Goal: Information Seeking & Learning: Learn about a topic

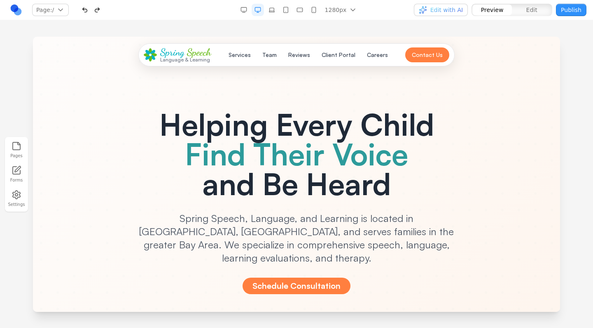
click at [148, 56] on ellipse at bounding box center [147, 54] width 7 height 3
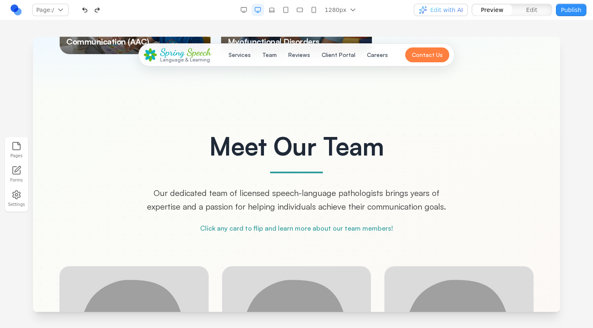
scroll to position [1569, 0]
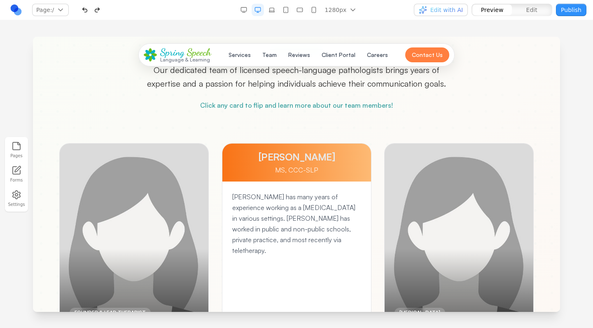
scroll to position [1689, 0]
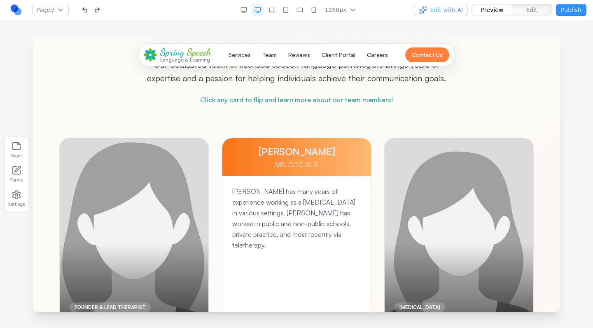
click at [209, 219] on div at bounding box center [134, 243] width 149 height 210
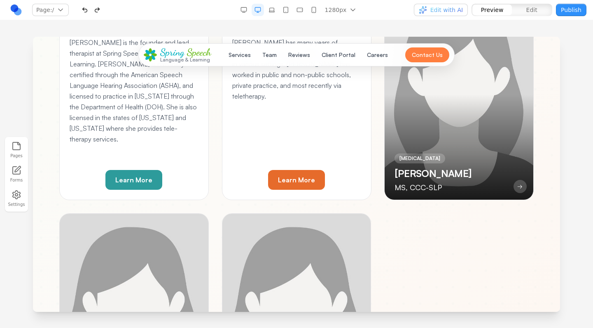
scroll to position [1843, 0]
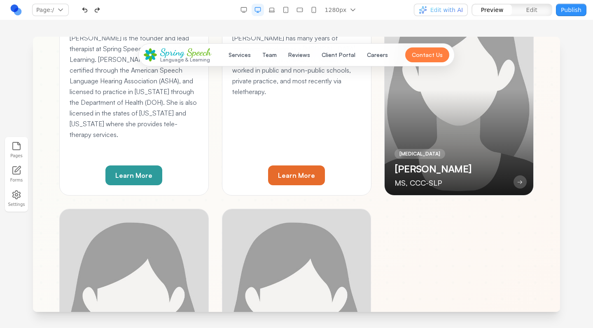
click at [385, 195] on div at bounding box center [459, 90] width 149 height 210
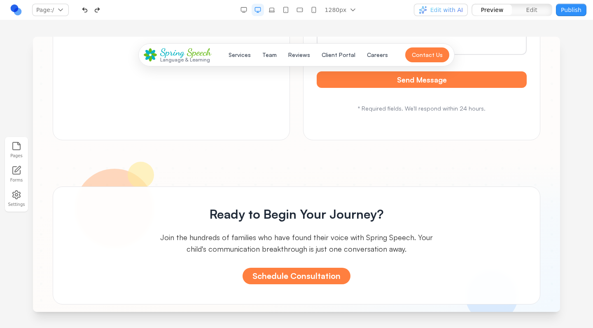
scroll to position [3842, 0]
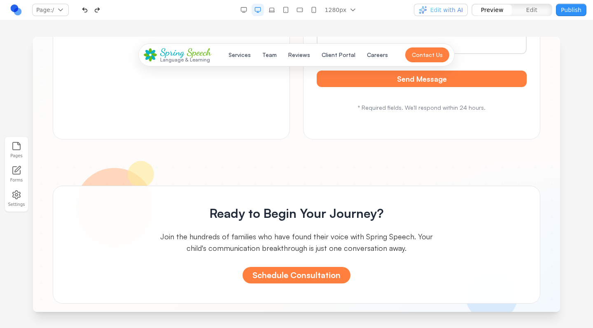
click at [18, 9] on link at bounding box center [16, 10] width 12 height 12
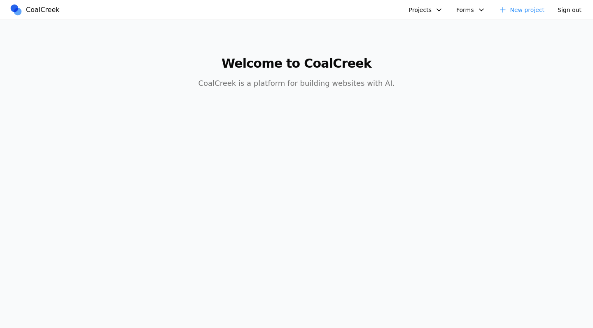
click at [445, 9] on button "Projects" at bounding box center [426, 10] width 44 height 12
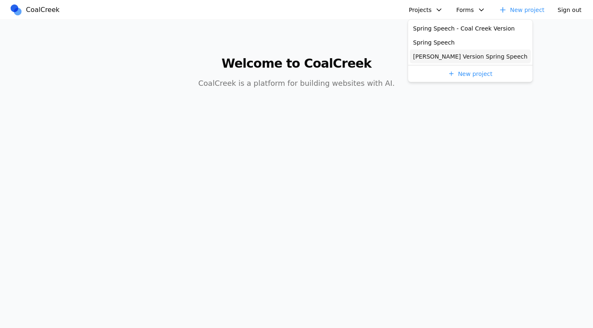
click at [441, 58] on link "[PERSON_NAME] Version Spring Speech" at bounding box center [470, 56] width 121 height 14
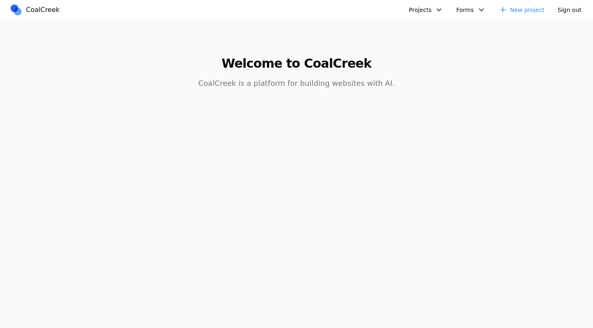
click at [435, 13] on button "Projects" at bounding box center [426, 10] width 44 height 12
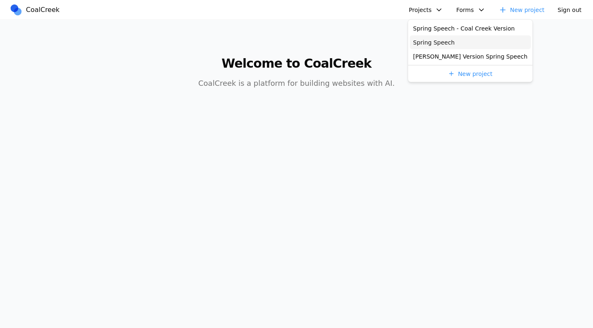
click at [430, 45] on link "Spring Speech" at bounding box center [470, 42] width 121 height 14
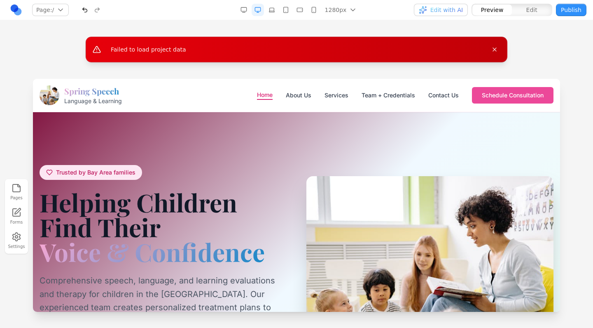
click at [56, 7] on button "Page: /" at bounding box center [50, 10] width 37 height 12
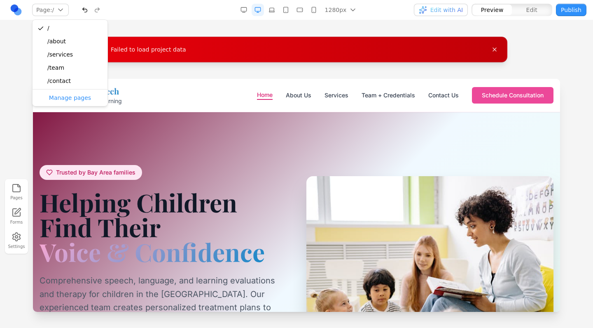
click at [222, 30] on div "Failed to load project data Pages Forms Settings" at bounding box center [296, 173] width 593 height 307
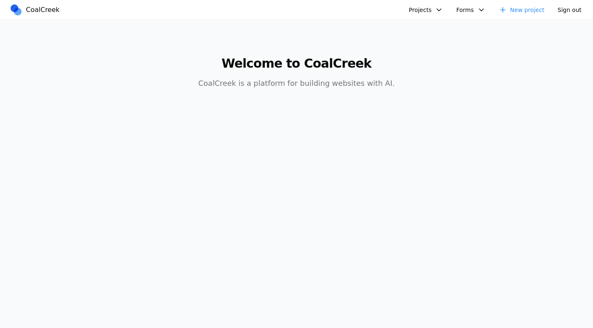
click at [427, 11] on button "Projects" at bounding box center [426, 10] width 44 height 12
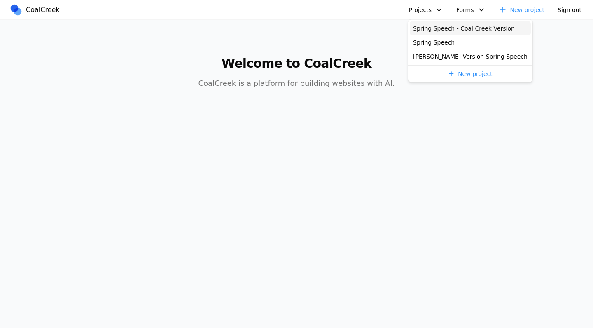
click at [431, 29] on link "Spring Speech - Coal Creek Version" at bounding box center [470, 28] width 121 height 14
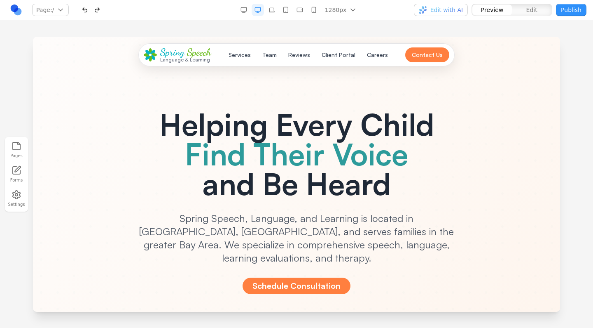
click at [151, 55] on ellipse at bounding box center [153, 54] width 7 height 3
drag, startPoint x: 132, startPoint y: 44, endPoint x: 177, endPoint y: 72, distance: 52.6
click at [177, 72] on header "Spring Speech Language & Learning Services Team Reviews Client Portal Careers C…" at bounding box center [297, 55] width 528 height 36
click at [269, 55] on button "Team" at bounding box center [270, 54] width 24 height 15
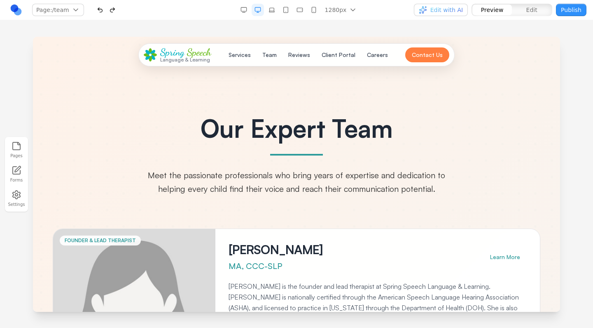
click at [291, 56] on button "Reviews" at bounding box center [300, 54] width 32 height 15
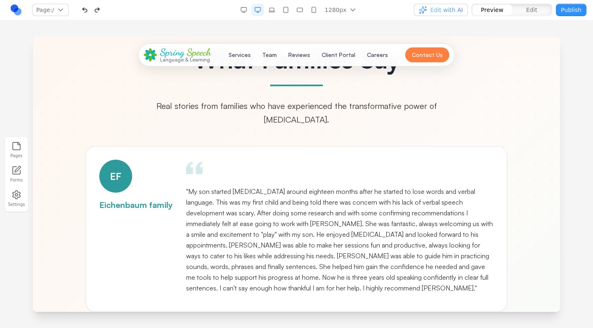
scroll to position [2420, 0]
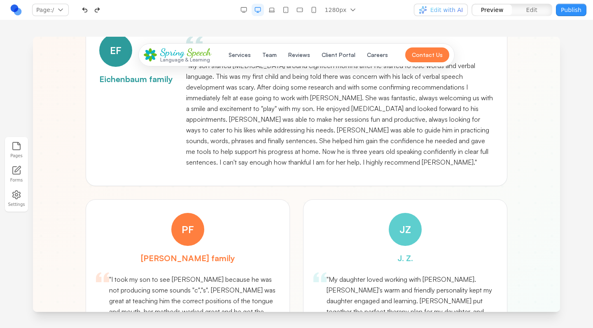
click at [251, 56] on button "Services" at bounding box center [240, 54] width 32 height 15
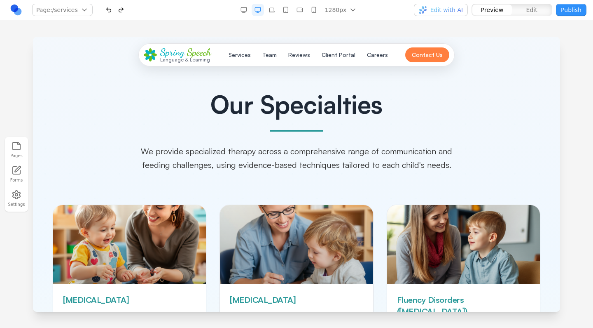
scroll to position [0, 0]
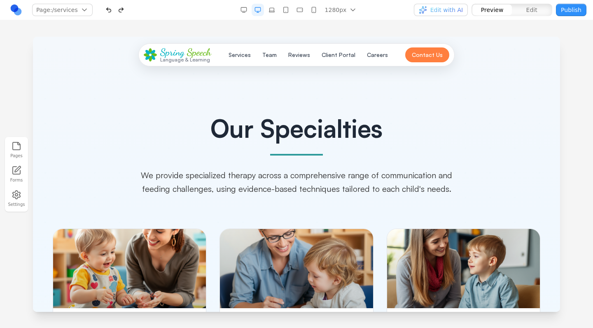
click at [387, 60] on button "Careers" at bounding box center [377, 54] width 31 height 15
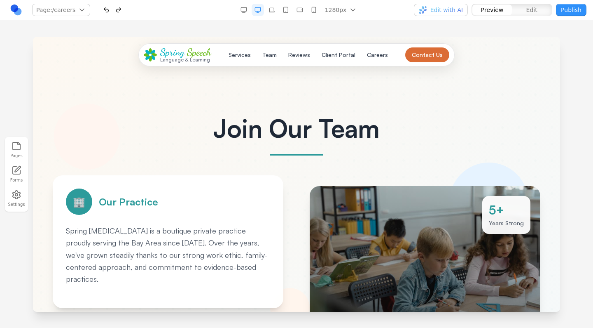
click at [423, 52] on button "Contact Us" at bounding box center [428, 54] width 44 height 15
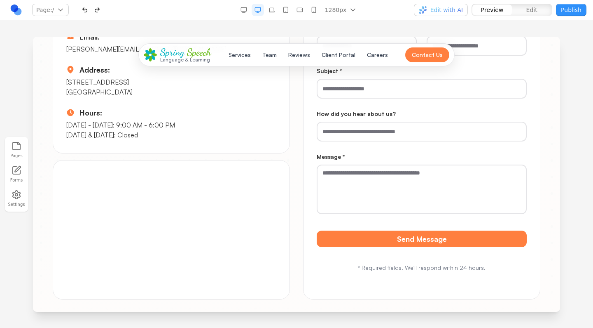
scroll to position [3659, 0]
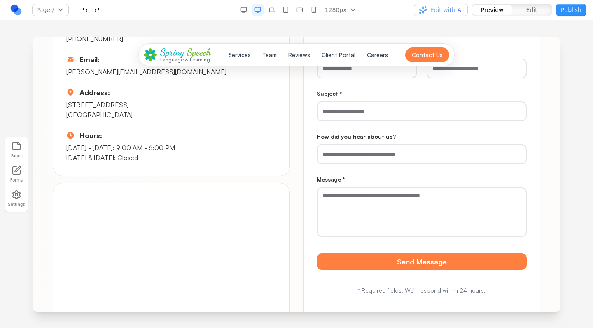
click at [331, 52] on button "Client Portal" at bounding box center [339, 54] width 44 height 15
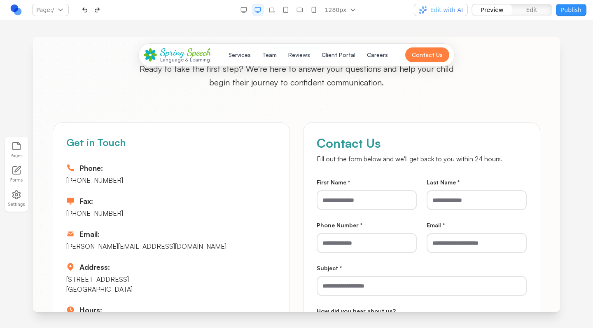
scroll to position [3484, 0]
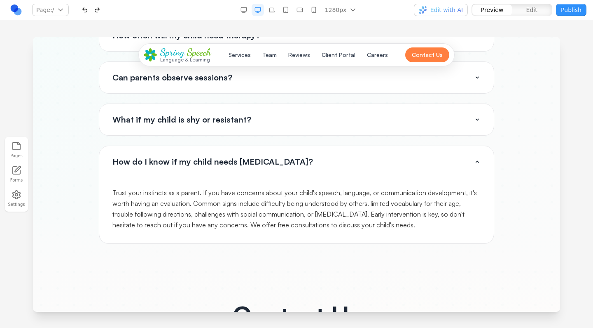
scroll to position [3211, 0]
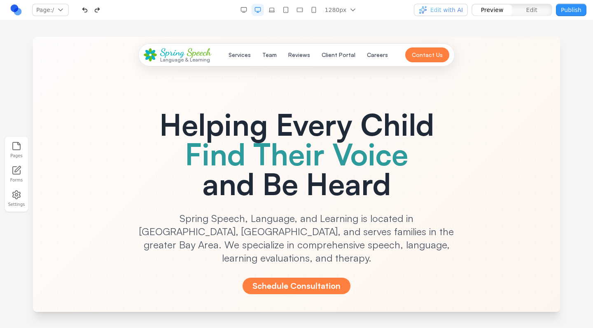
scroll to position [0, 0]
click at [314, 12] on icon "button" at bounding box center [314, 10] width 7 height 7
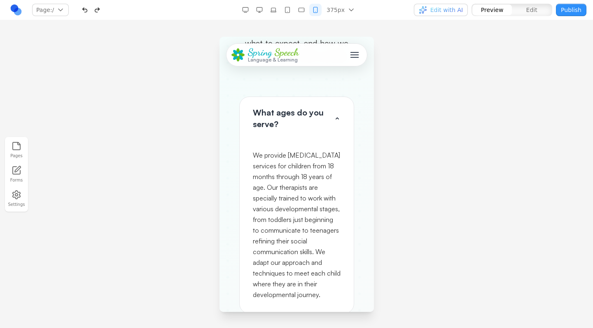
scroll to position [6358, 0]
click at [350, 52] on span "Toggle mobile menu" at bounding box center [354, 52] width 8 height 1
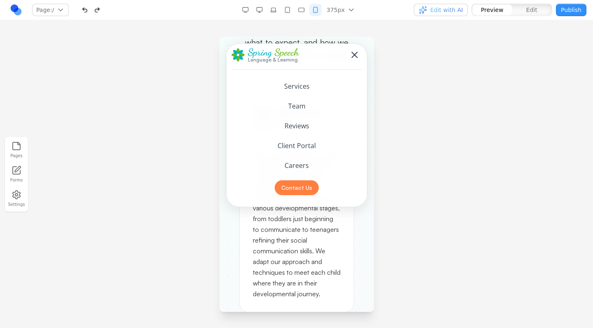
click at [305, 105] on button "Team" at bounding box center [296, 106] width 131 height 20
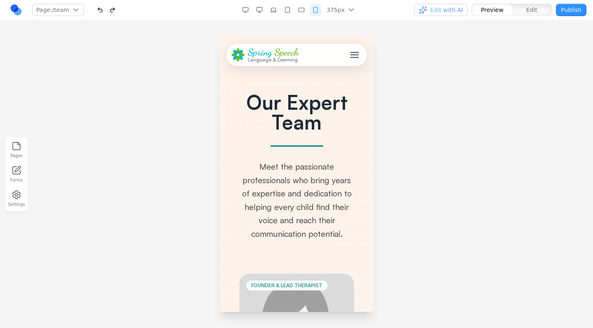
scroll to position [0, 0]
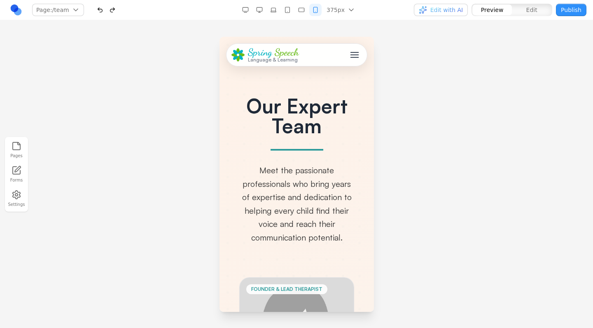
click at [354, 49] on button "Toggle mobile menu" at bounding box center [354, 54] width 15 height 15
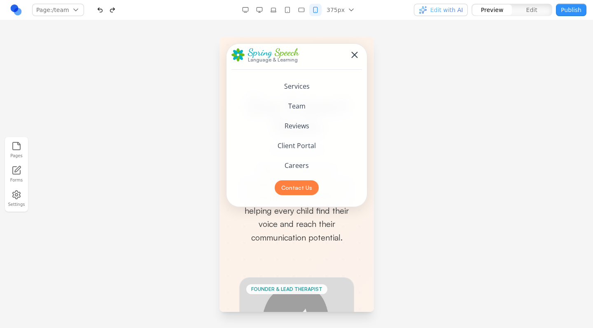
click at [297, 89] on button "Services" at bounding box center [296, 86] width 131 height 20
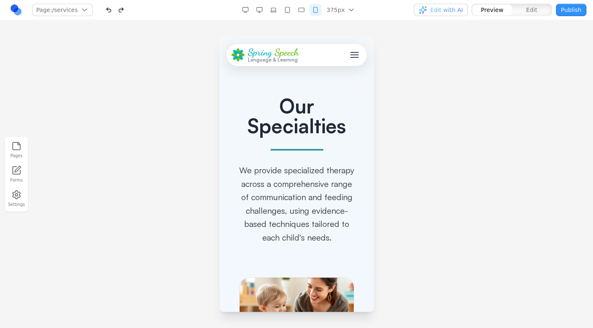
click at [445, 12] on span "Edit with AI" at bounding box center [447, 10] width 33 height 8
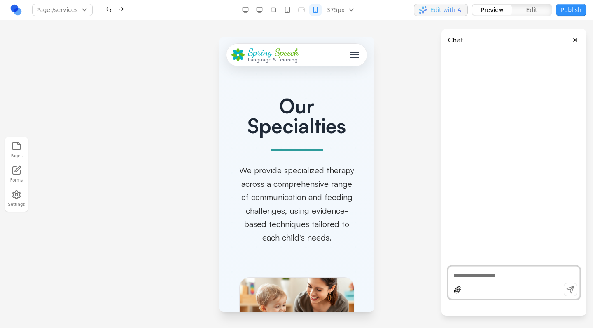
click at [251, 14] on button "button" at bounding box center [245, 10] width 12 height 12
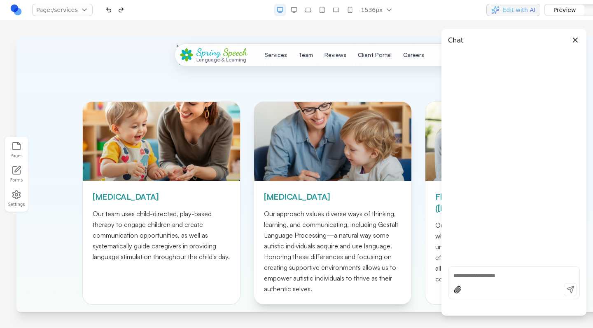
scroll to position [71, 0]
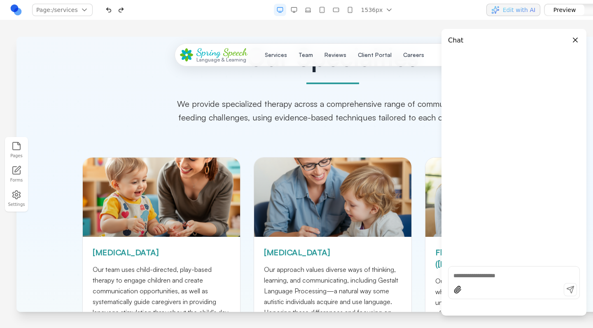
click at [505, 272] on textarea at bounding box center [514, 275] width 121 height 8
type textarea "*"
type textarea "**********"
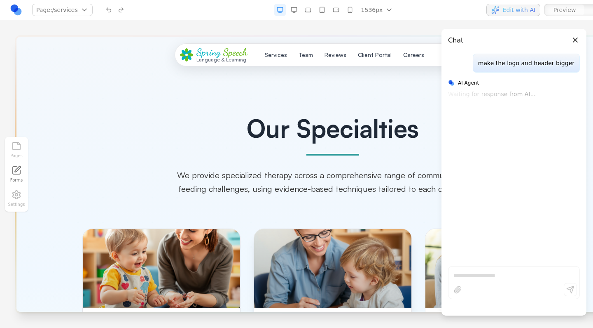
scroll to position [0, 0]
click at [287, 98] on div "Our Specialties We provide specialized therapy across a comprehensive range of …" at bounding box center [332, 135] width 501 height 119
click at [235, 49] on span "Speech" at bounding box center [235, 52] width 24 height 12
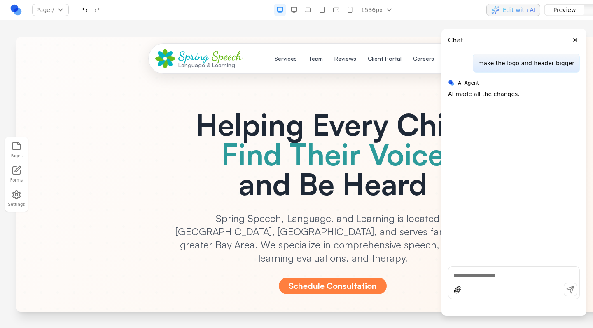
click at [574, 38] on button "Close panel" at bounding box center [575, 39] width 9 height 9
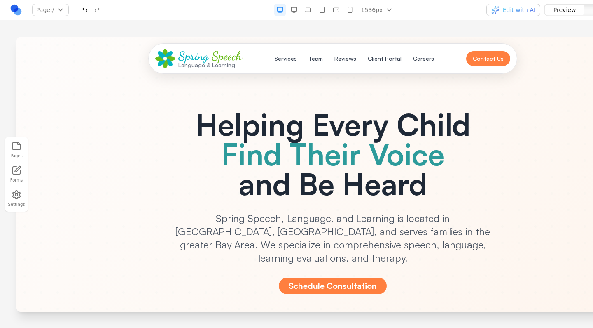
click at [85, 7] on button "button" at bounding box center [85, 10] width 12 height 12
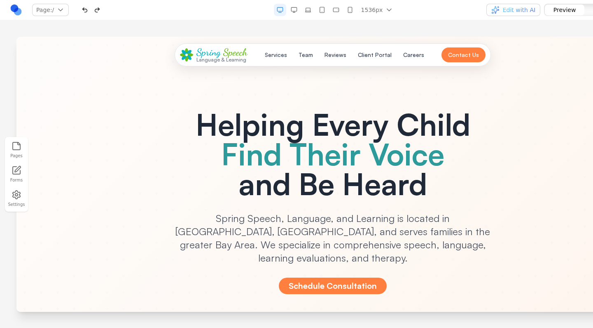
click at [98, 12] on button "button" at bounding box center [97, 10] width 12 height 12
